Goal: Entertainment & Leisure: Consume media (video, audio)

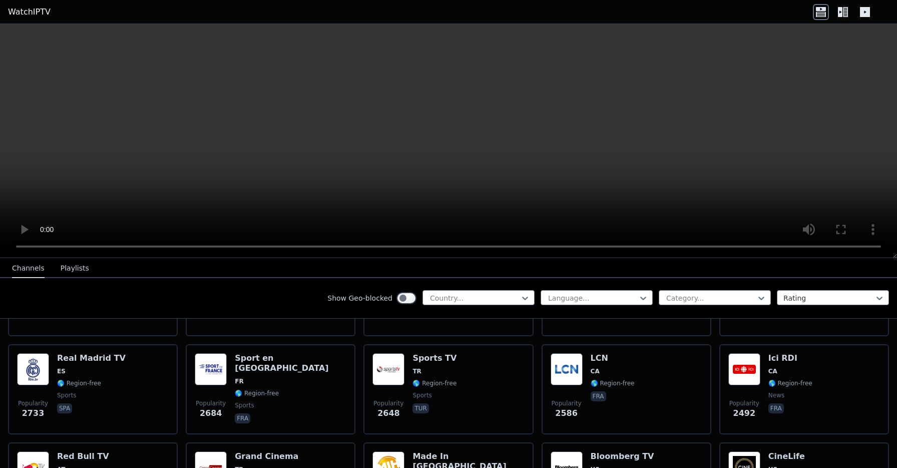
scroll to position [307, 0]
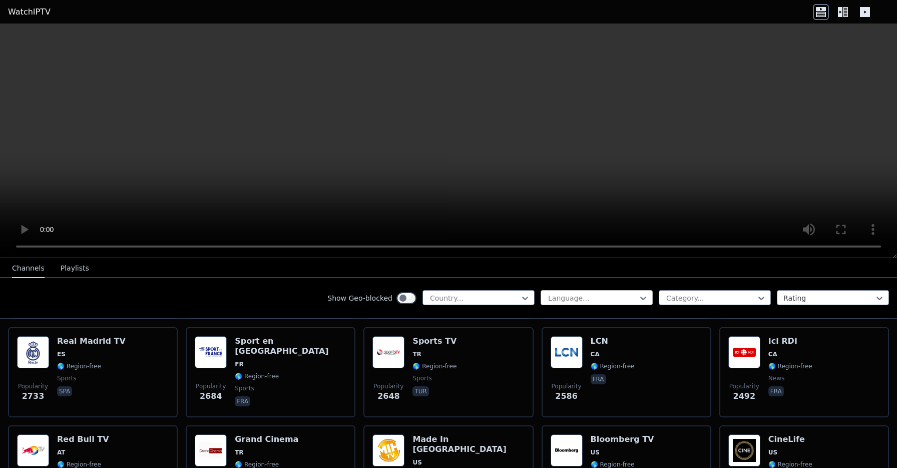
click at [571, 301] on div at bounding box center [592, 298] width 91 height 10
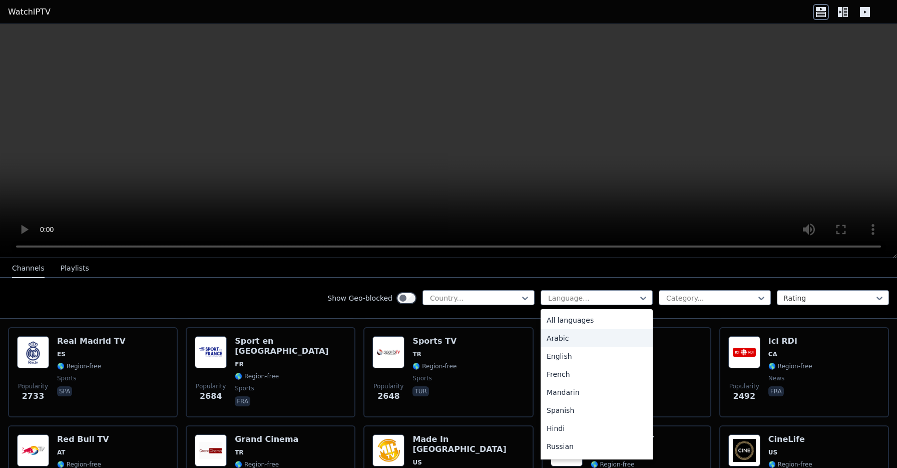
click at [561, 330] on div "Arabic" at bounding box center [597, 338] width 112 height 18
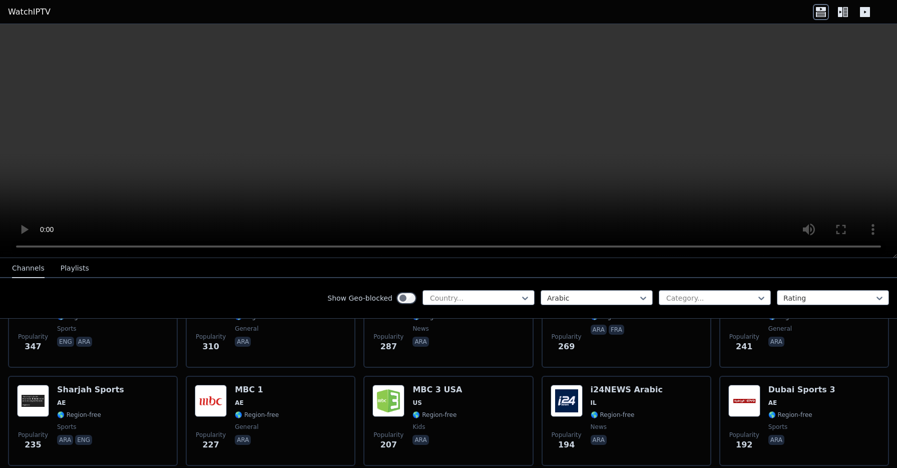
scroll to position [455, 0]
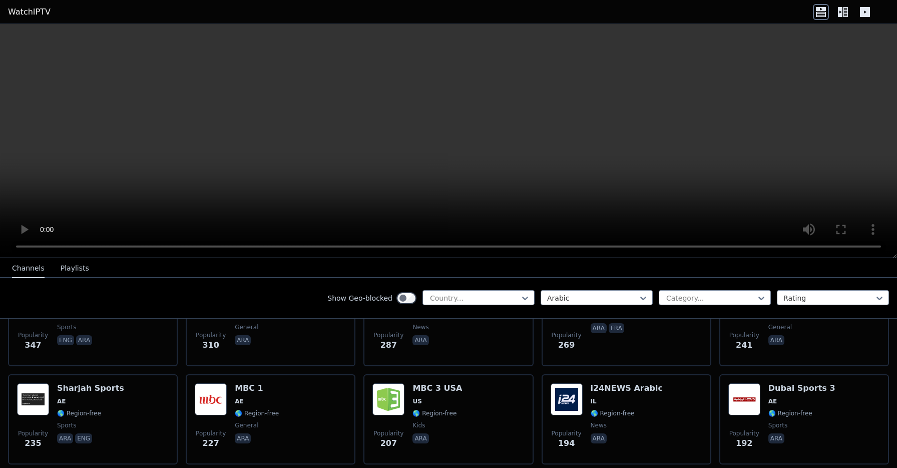
click at [469, 399] on div "Popularity 207 MBC 3 [GEOGRAPHIC_DATA] [GEOGRAPHIC_DATA] 🌎 Region-free kids ara" at bounding box center [449, 419] width 152 height 72
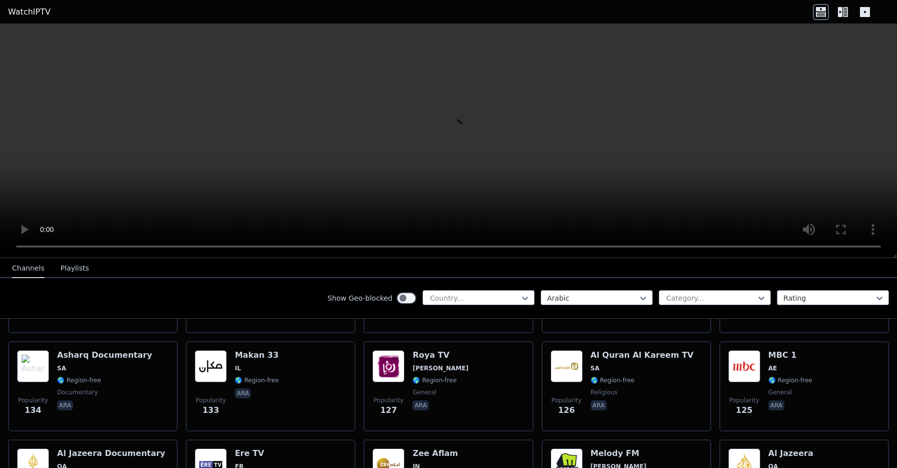
scroll to position [881, 0]
click at [698, 294] on div at bounding box center [710, 298] width 91 height 10
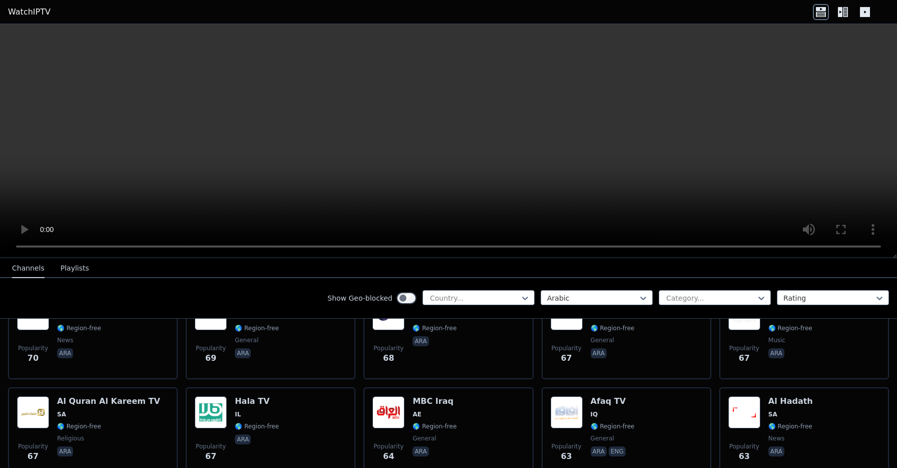
scroll to position [1822, 0]
